Goal: Task Accomplishment & Management: Manage account settings

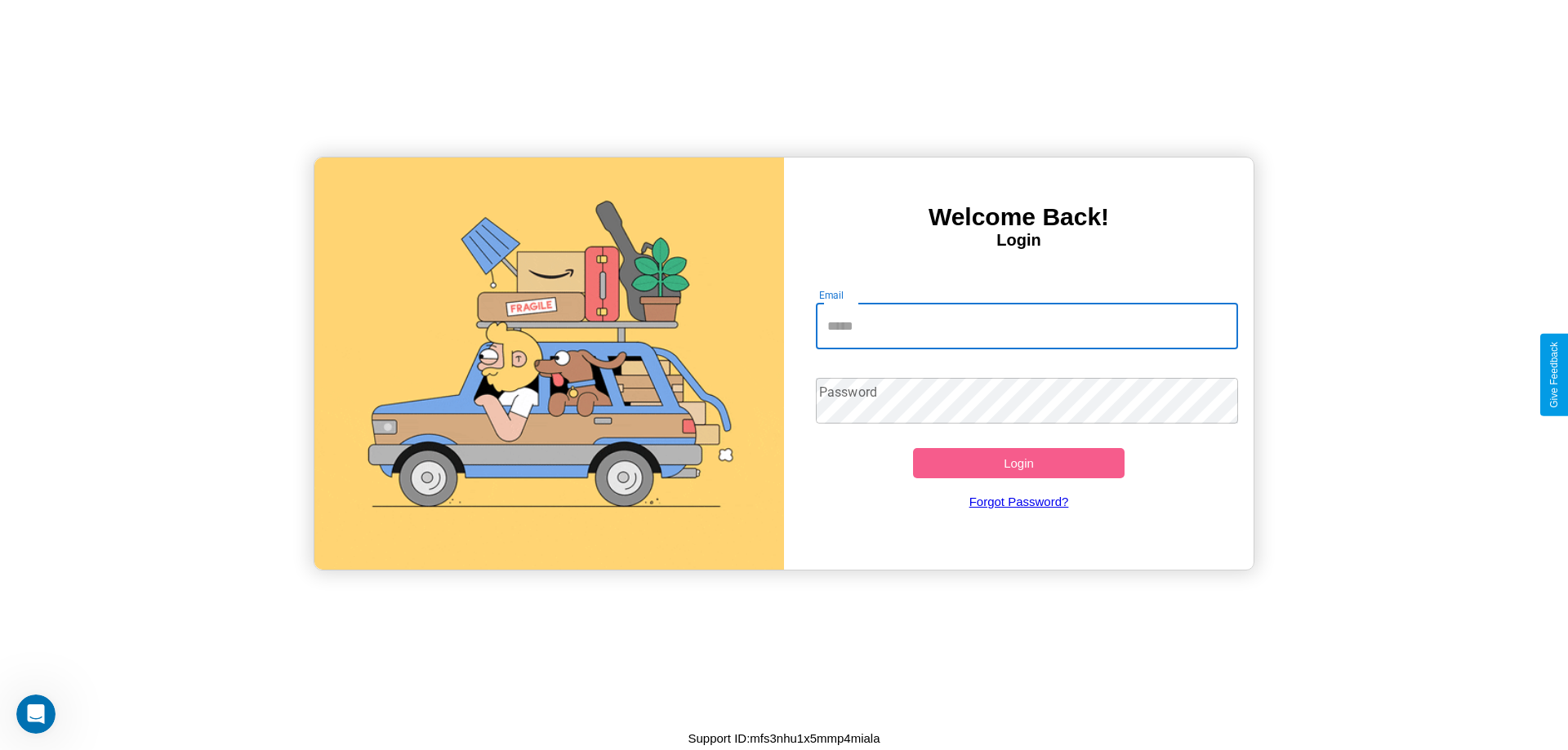
click at [1026, 326] on input "Email" at bounding box center [1027, 327] width 423 height 46
type input "**********"
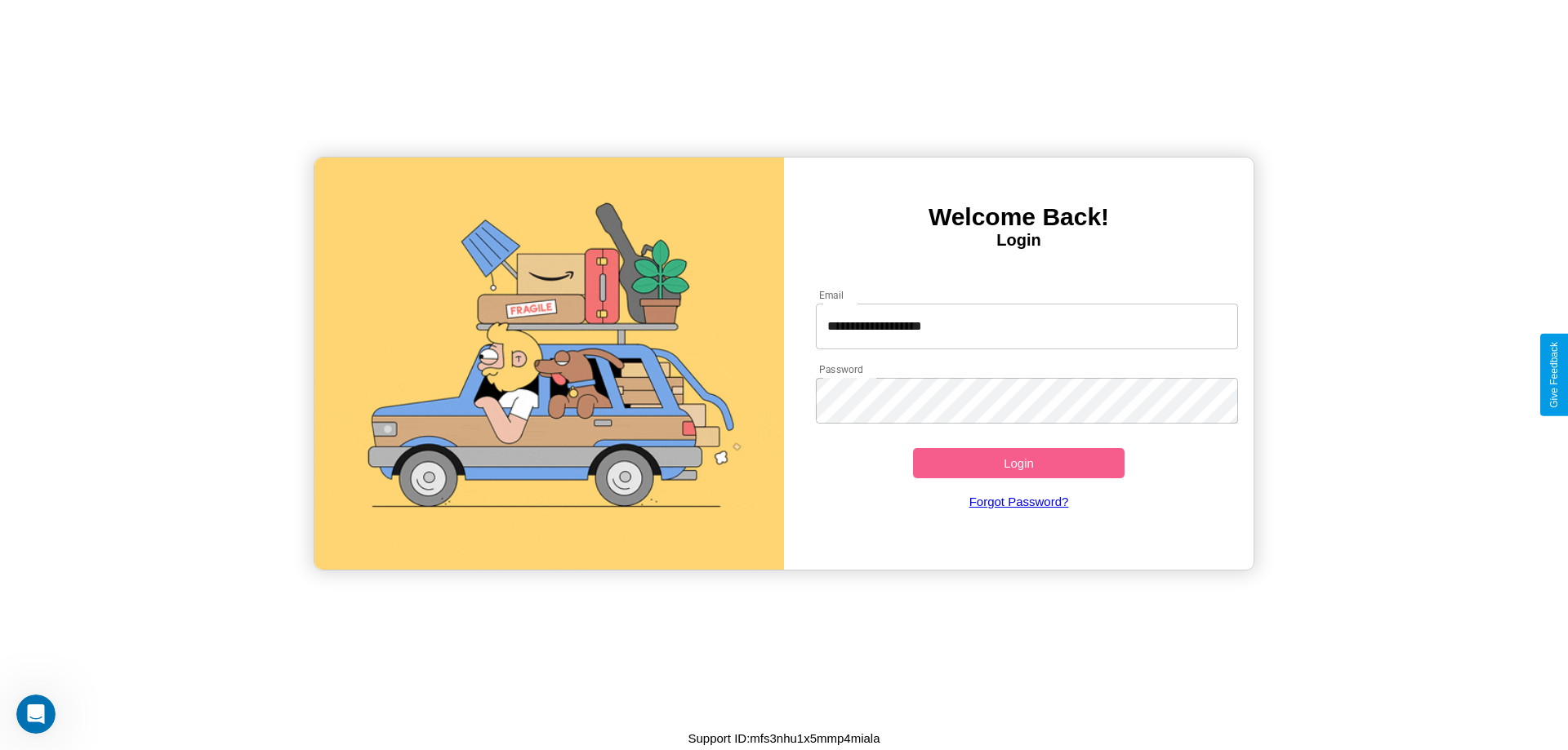
click at [1018, 462] on button "Login" at bounding box center [1019, 462] width 212 height 30
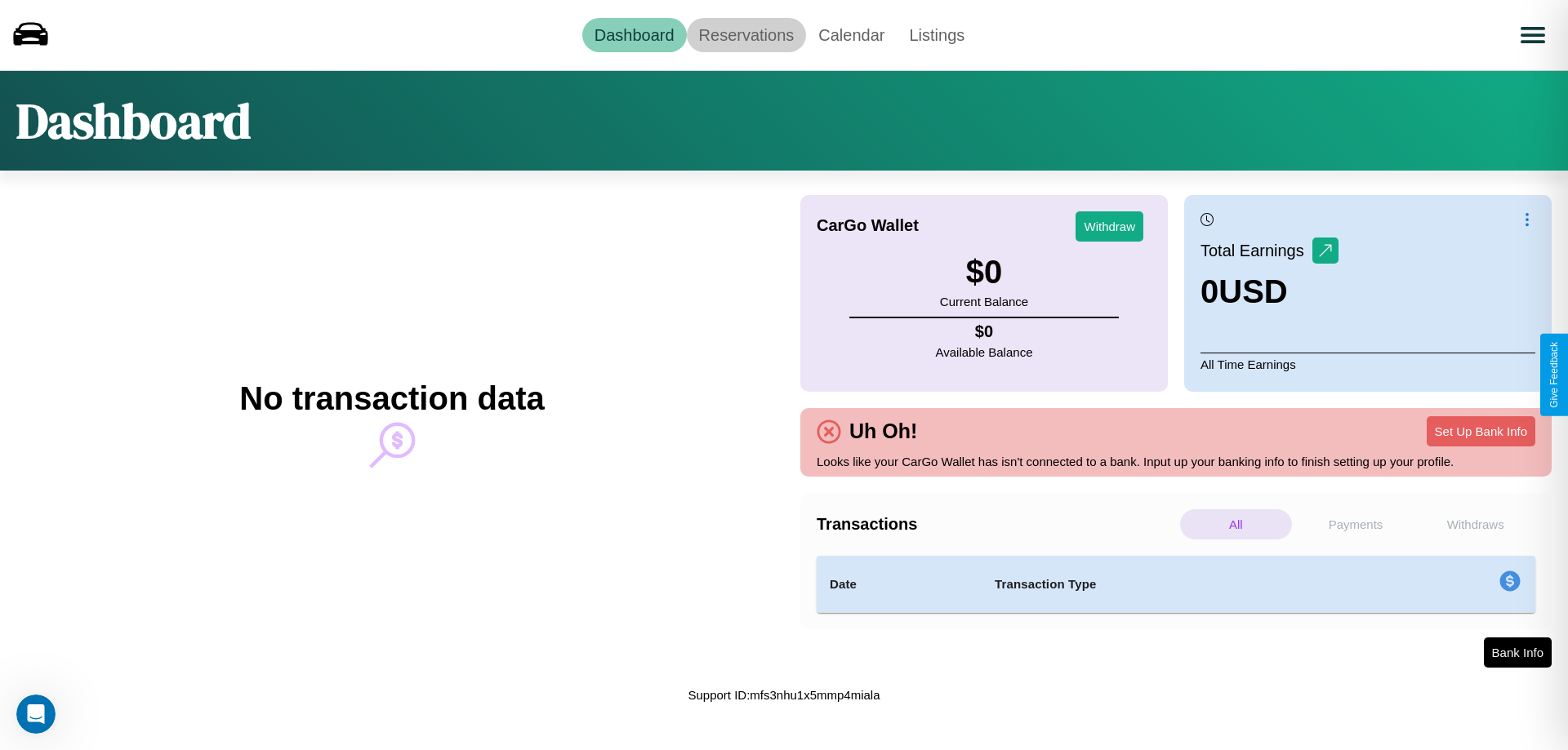
click at [746, 35] on link "Reservations" at bounding box center [746, 36] width 120 height 35
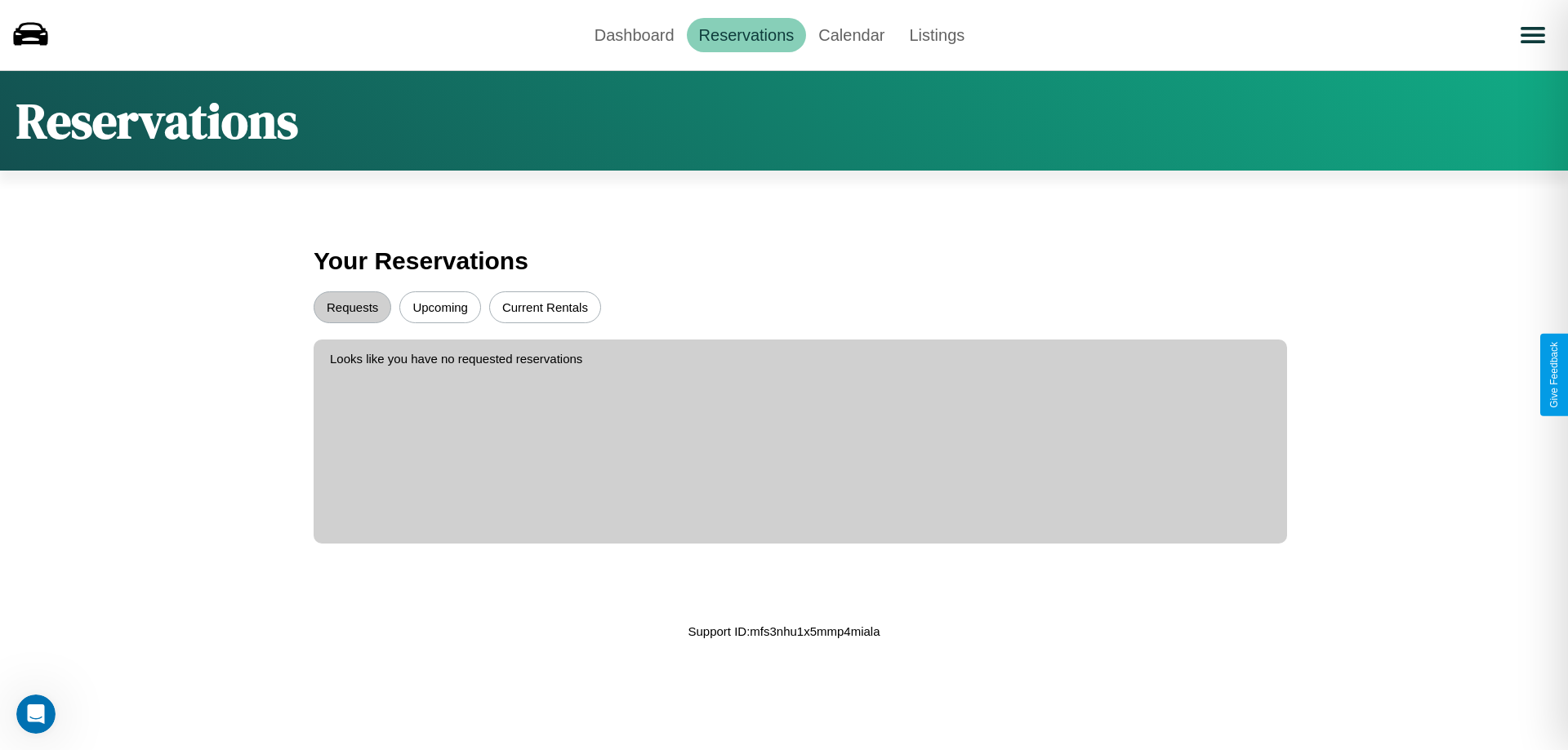
click at [440, 307] on button "Upcoming" at bounding box center [440, 307] width 82 height 32
click at [352, 307] on button "Requests" at bounding box center [352, 307] width 78 height 32
click at [634, 35] on link "Dashboard" at bounding box center [634, 36] width 105 height 35
